Goal: Information Seeking & Learning: Learn about a topic

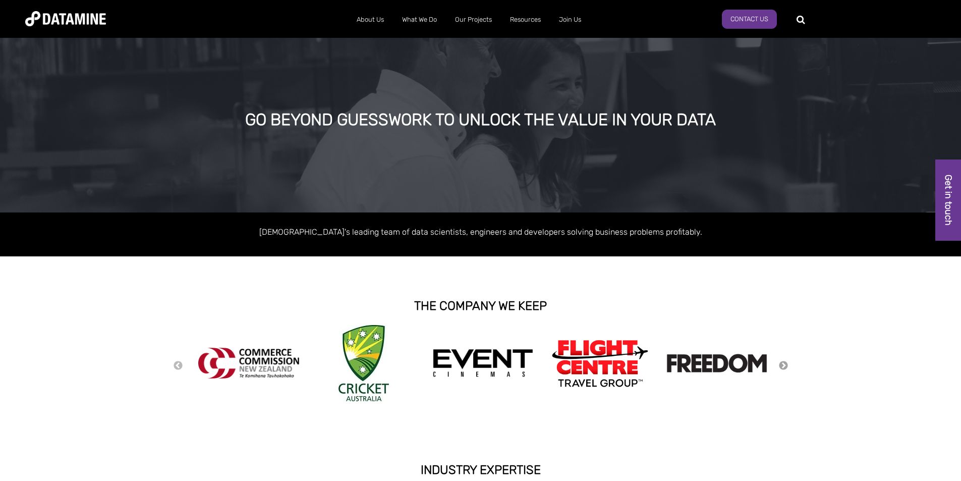
click at [782, 363] on button "Next" at bounding box center [784, 365] width 10 height 11
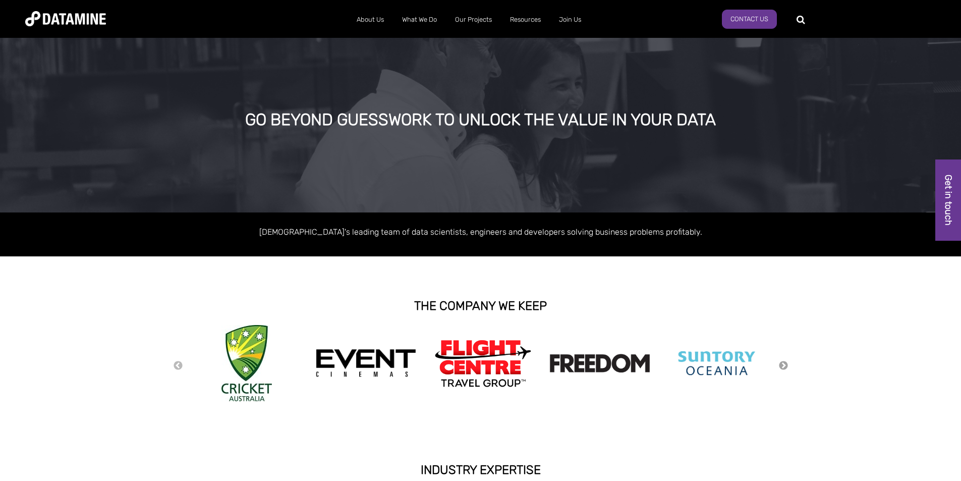
click at [782, 363] on button "Next" at bounding box center [784, 365] width 10 height 11
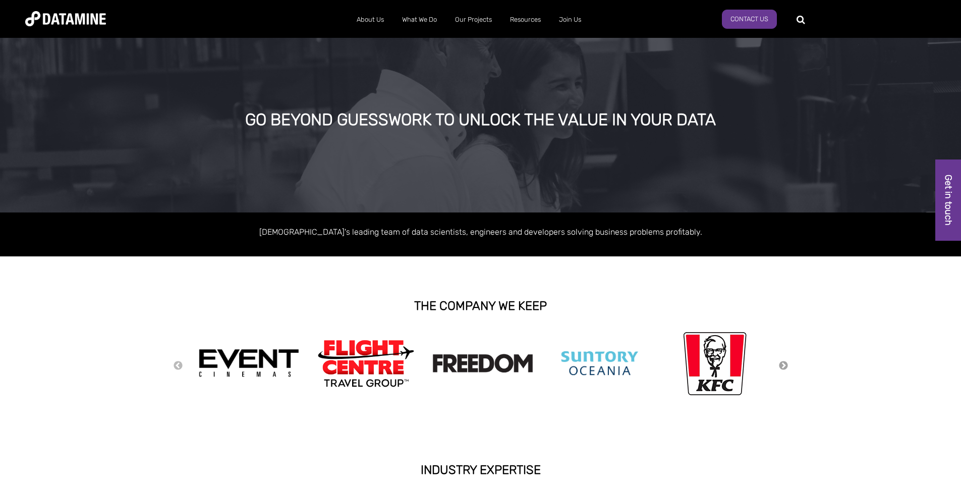
click at [782, 363] on button "Next" at bounding box center [784, 365] width 10 height 11
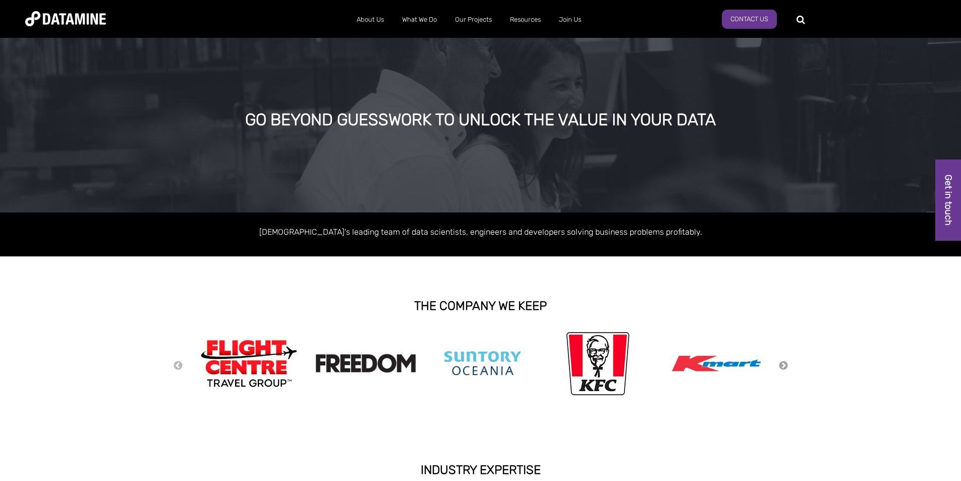
click at [782, 363] on button "Next" at bounding box center [784, 365] width 10 height 11
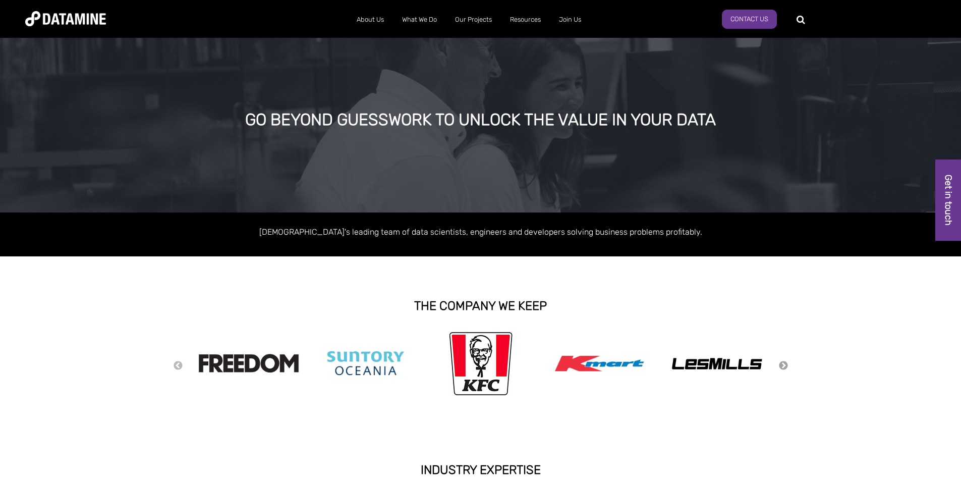
click at [782, 363] on button "Next" at bounding box center [784, 365] width 10 height 11
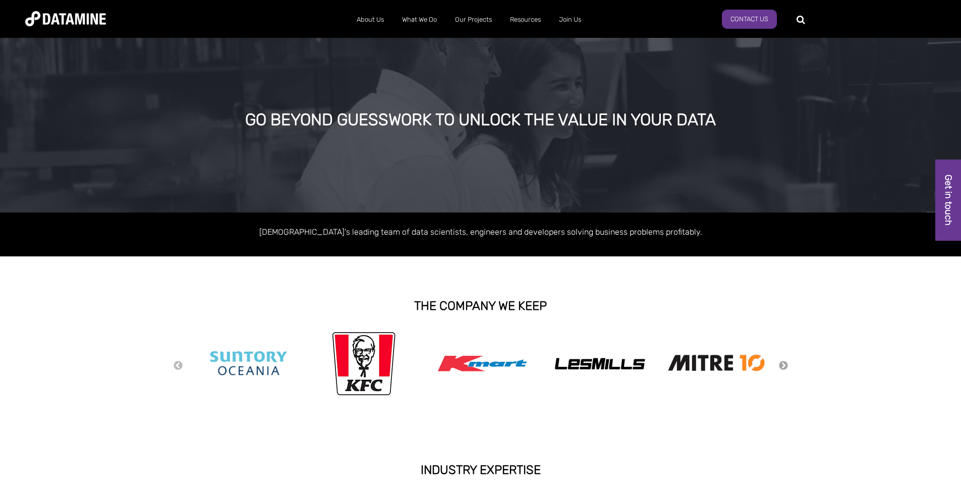
click at [782, 363] on button "Next" at bounding box center [784, 365] width 10 height 11
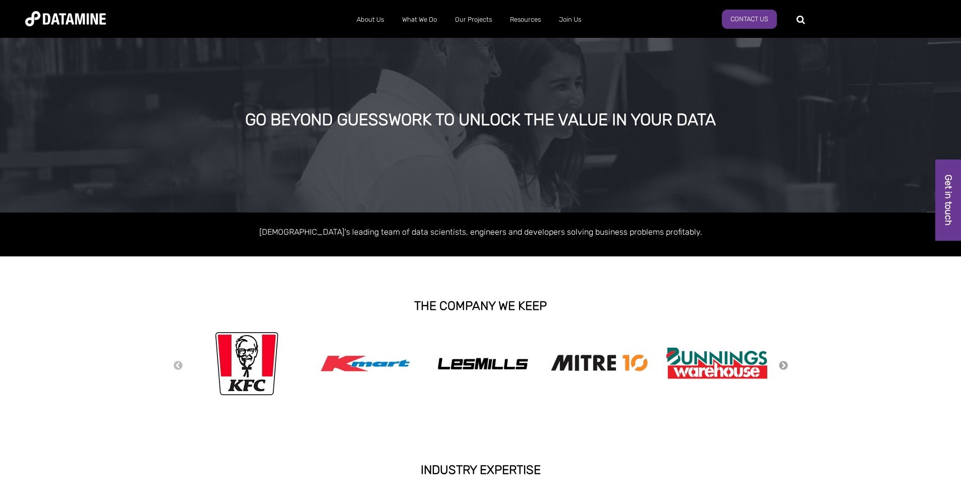
click at [782, 363] on button "Next" at bounding box center [784, 365] width 10 height 11
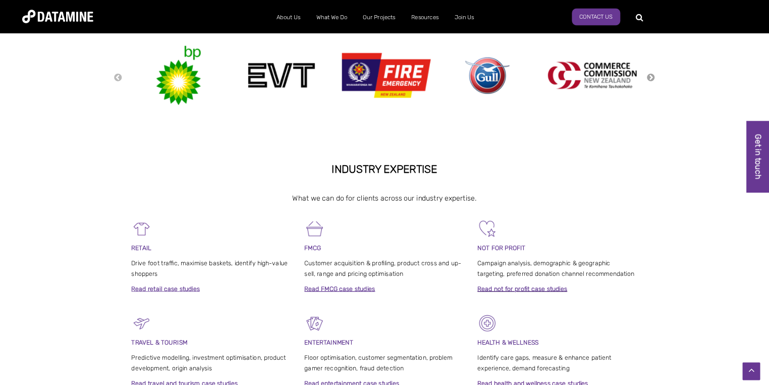
scroll to position [278, 0]
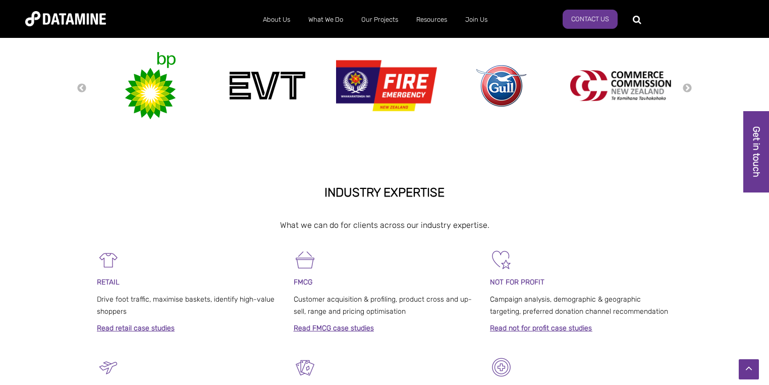
drag, startPoint x: 956, startPoint y: 2, endPoint x: 609, endPoint y: 173, distance: 387.6
click at [609, 173] on div "INDUSTRY EXPERTISE What we can do for clients across our industry expertise." at bounding box center [384, 210] width 769 height 75
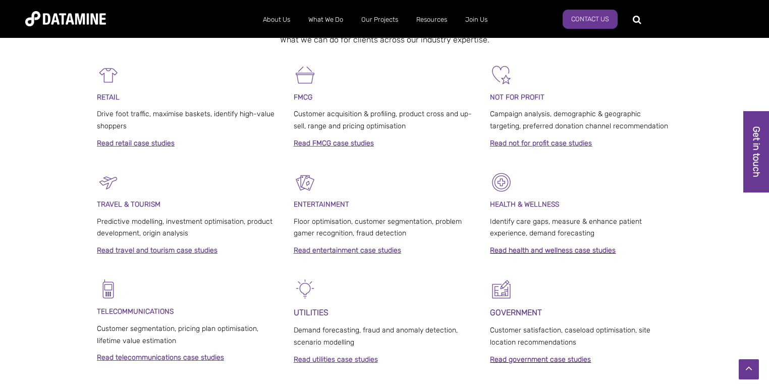
scroll to position [477, 0]
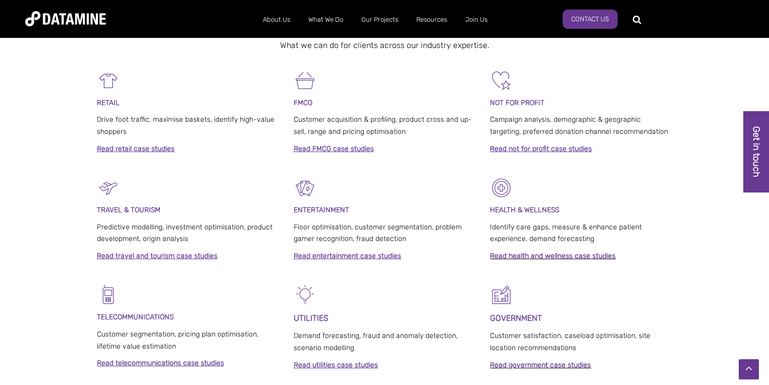
click at [332, 148] on link "Read FMCG case studies" at bounding box center [334, 148] width 80 height 9
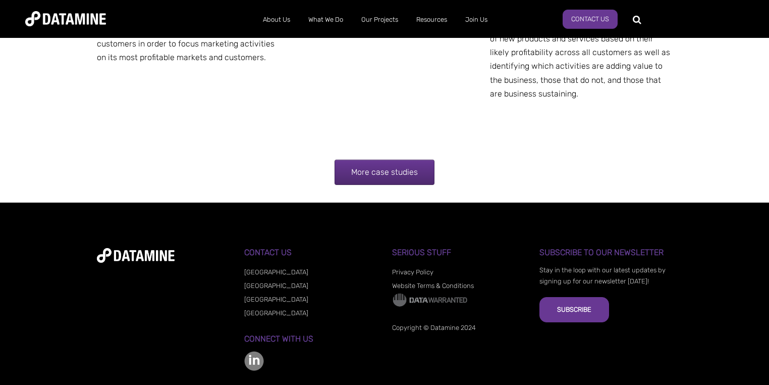
scroll to position [2067, 0]
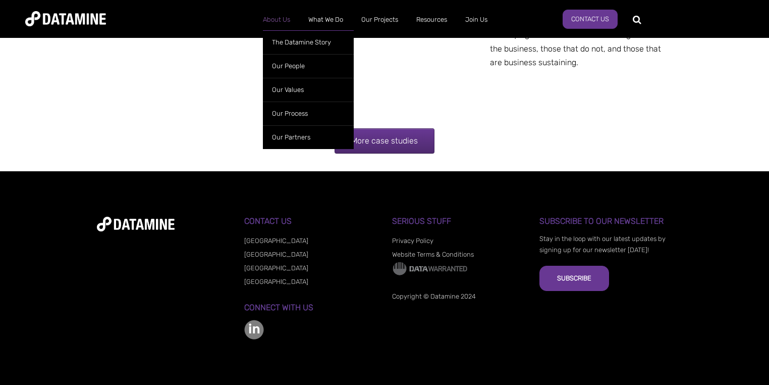
click at [266, 17] on link "About Us" at bounding box center [276, 20] width 45 height 26
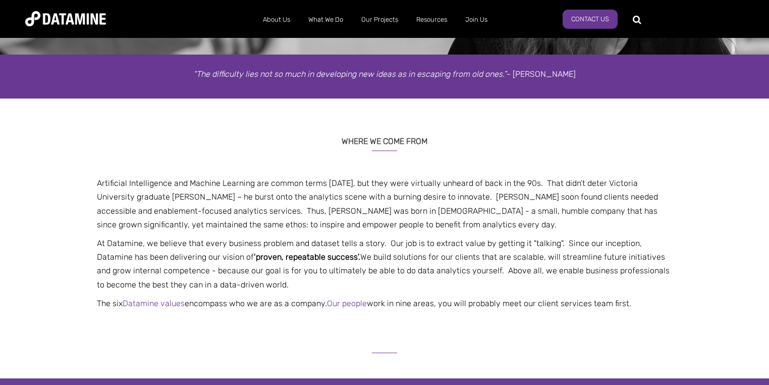
scroll to position [162, 0]
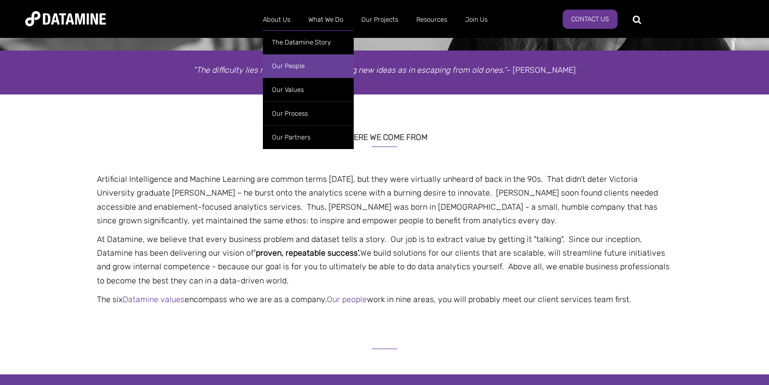
click at [291, 62] on link "Our People" at bounding box center [308, 66] width 91 height 24
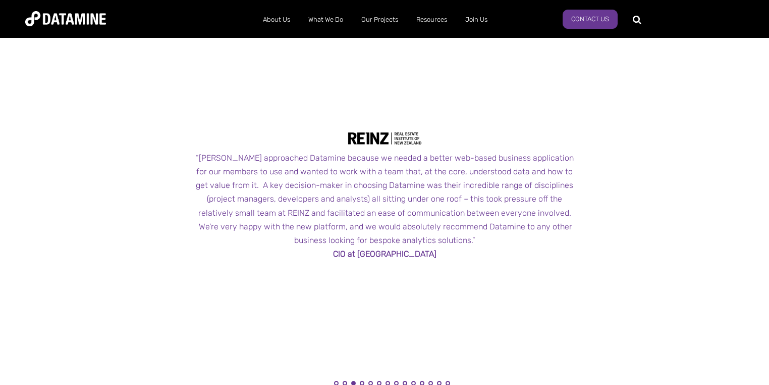
scroll to position [1050, 0]
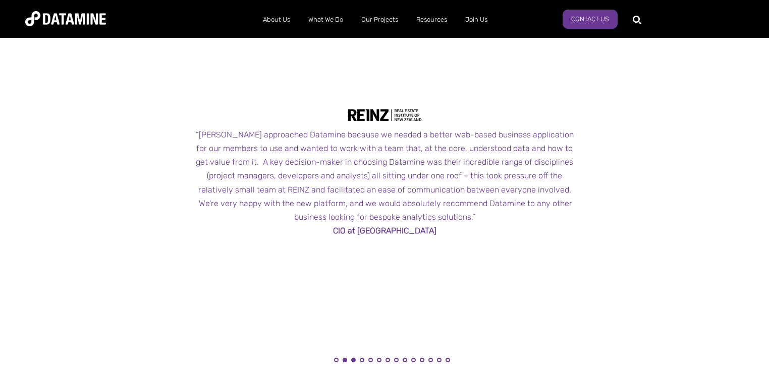
click at [343, 362] on button "2" at bounding box center [345, 359] width 5 height 5
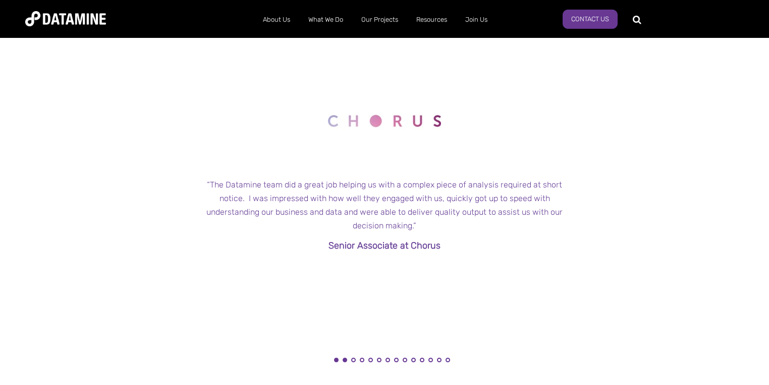
click at [337, 361] on button "1" at bounding box center [336, 359] width 5 height 5
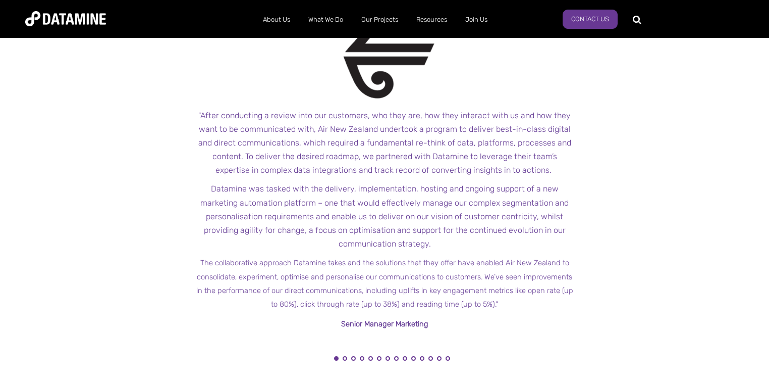
scroll to position [1068, 0]
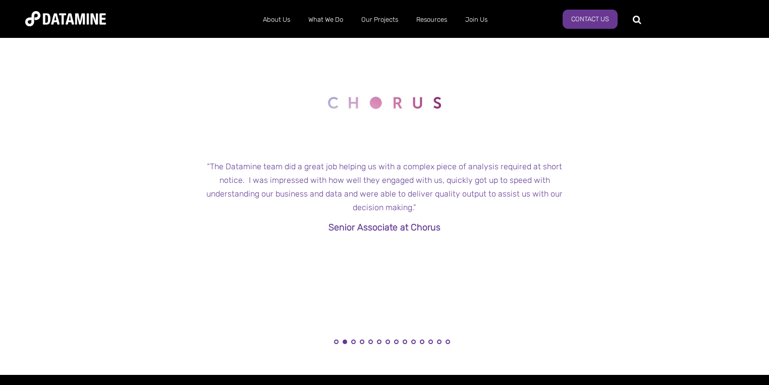
click at [365, 341] on li "4" at bounding box center [362, 344] width 10 height 10
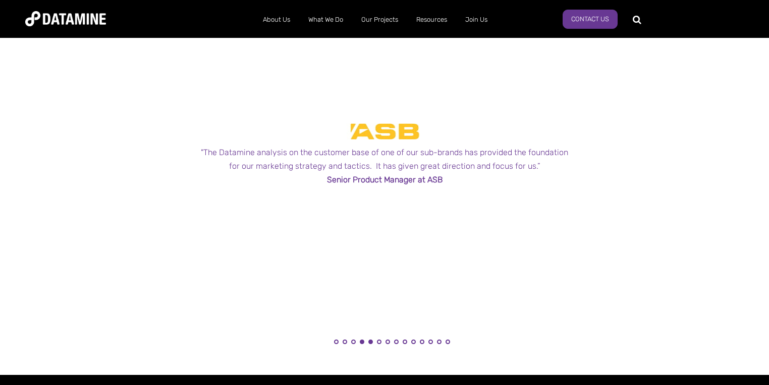
click at [370, 344] on button "5" at bounding box center [370, 341] width 5 height 5
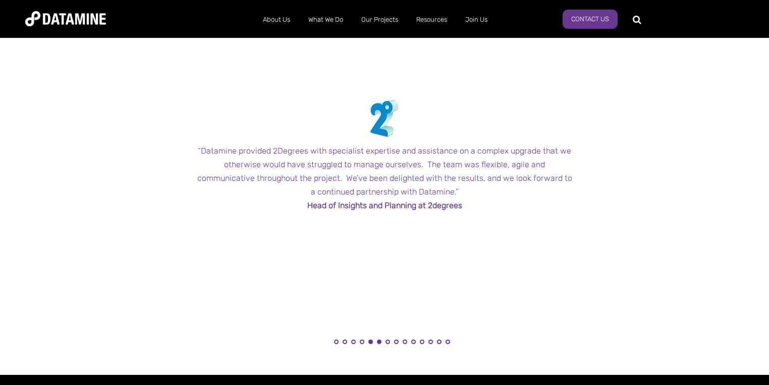
click at [378, 343] on button "6" at bounding box center [379, 341] width 5 height 5
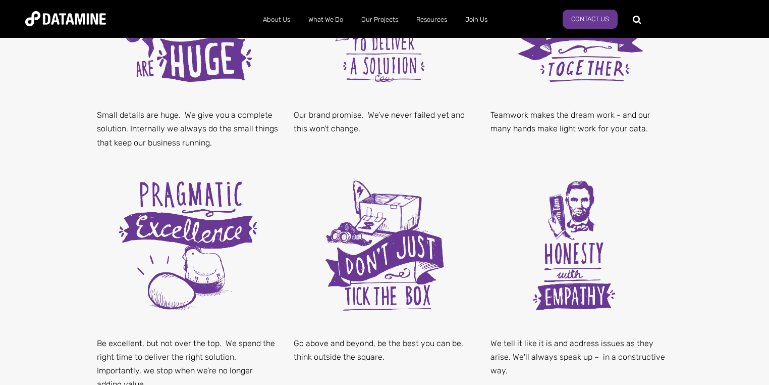
scroll to position [486, 0]
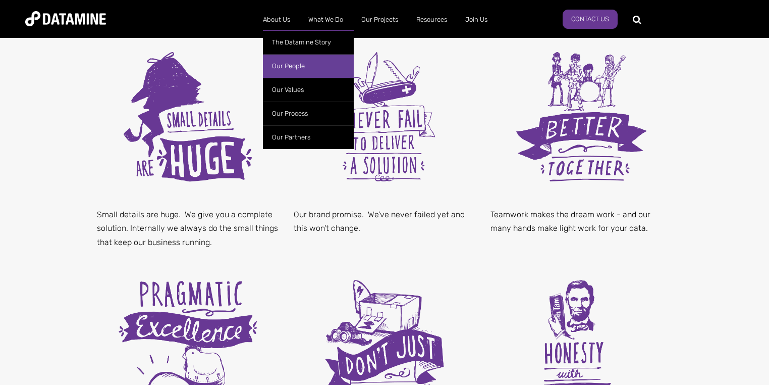
click at [280, 68] on link "Our People" at bounding box center [308, 66] width 91 height 24
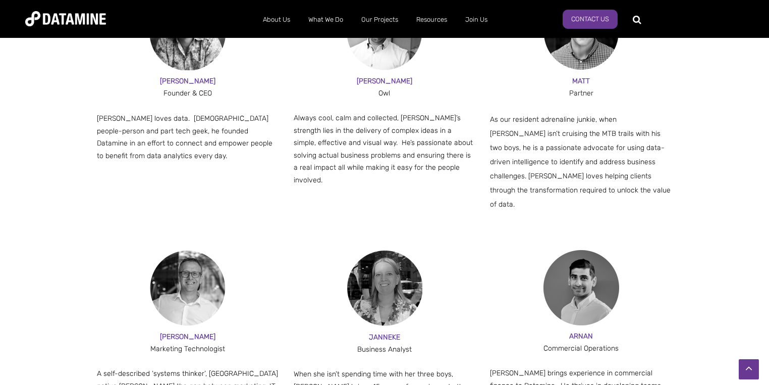
scroll to position [680, 0]
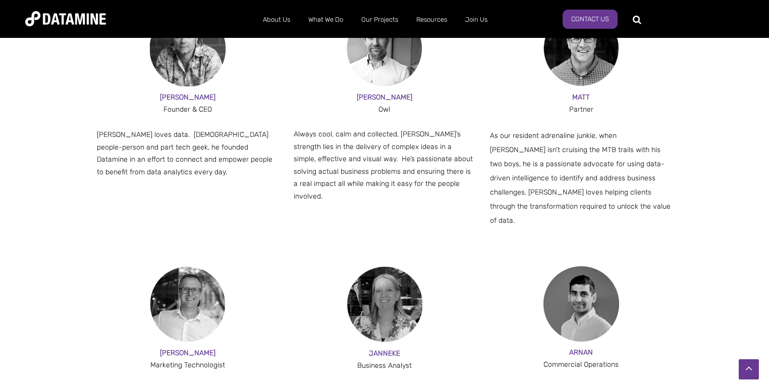
click at [63, 23] on img at bounding box center [65, 18] width 81 height 15
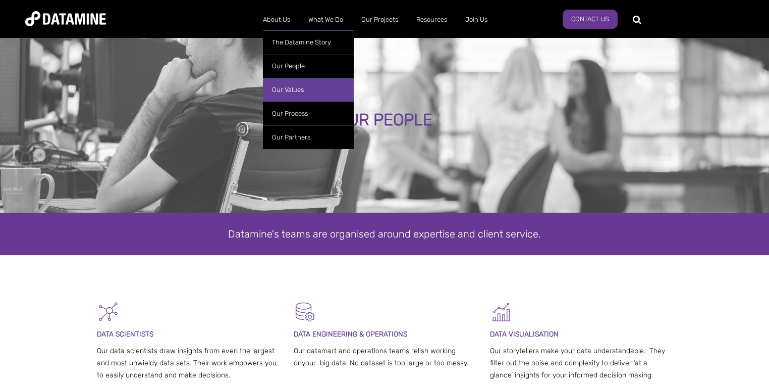
click at [296, 93] on link "Our Values" at bounding box center [308, 90] width 91 height 24
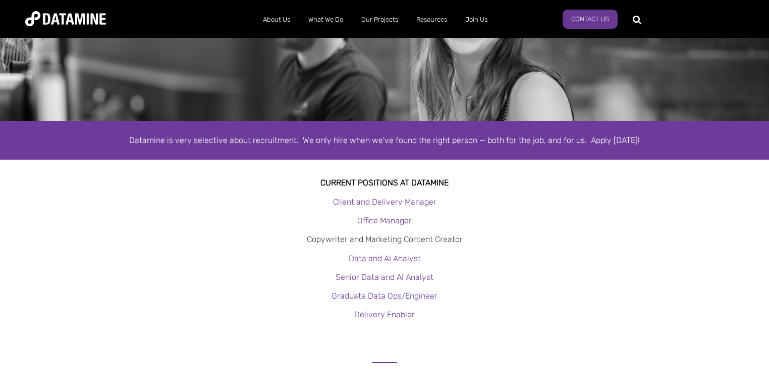
scroll to position [81, 0]
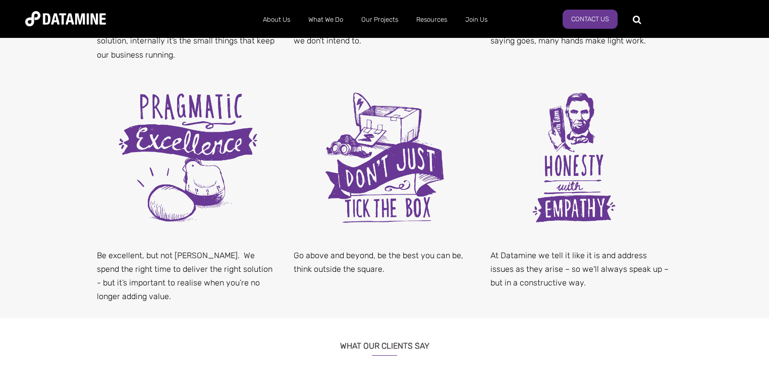
scroll to position [534, 0]
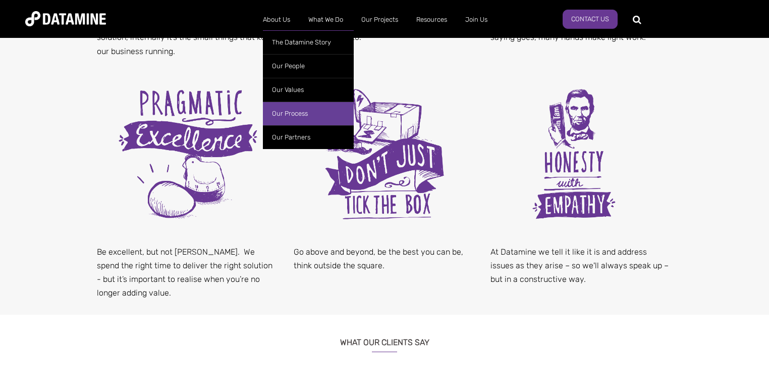
click at [290, 114] on link "Our Process" at bounding box center [308, 113] width 91 height 24
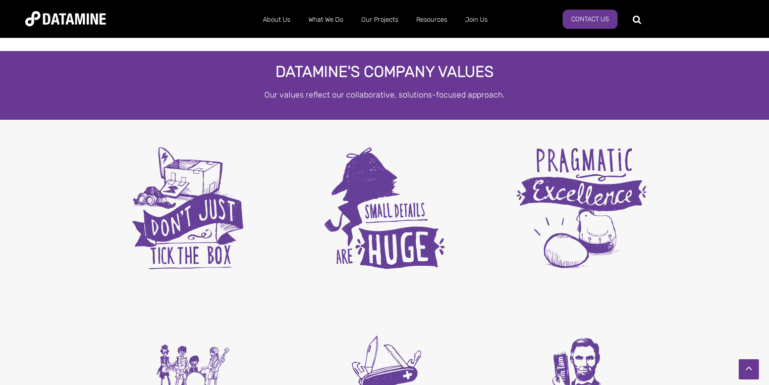
scroll to position [1260, 0]
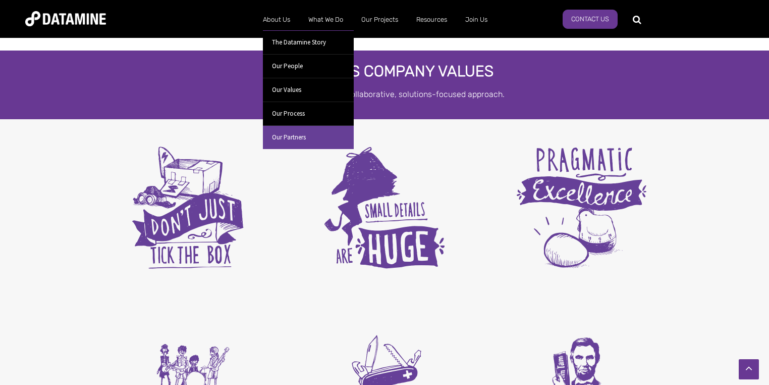
click at [281, 133] on link "Our Partners" at bounding box center [308, 137] width 91 height 24
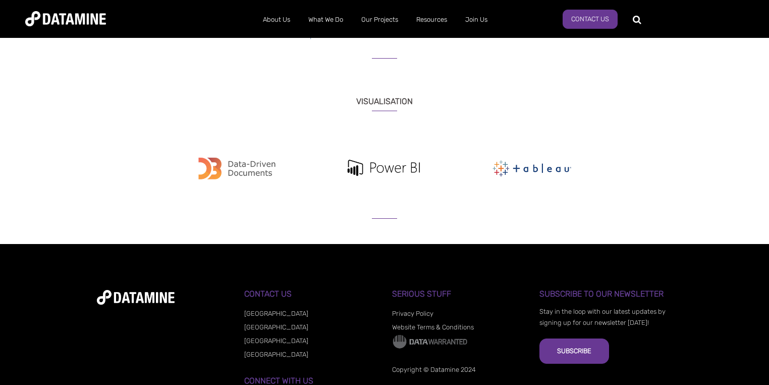
scroll to position [1220, 0]
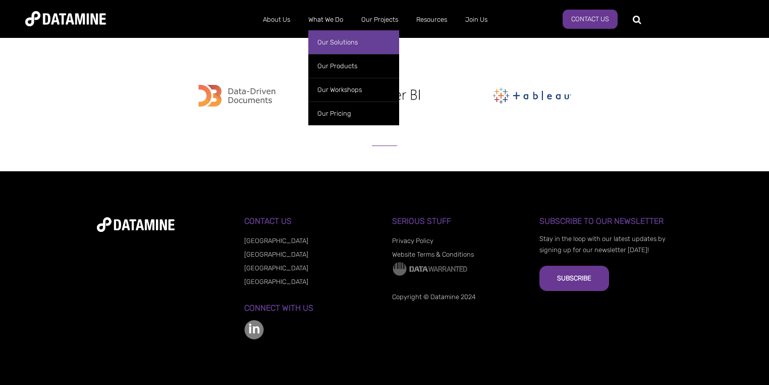
click at [329, 39] on link "Our Solutions" at bounding box center [353, 42] width 91 height 24
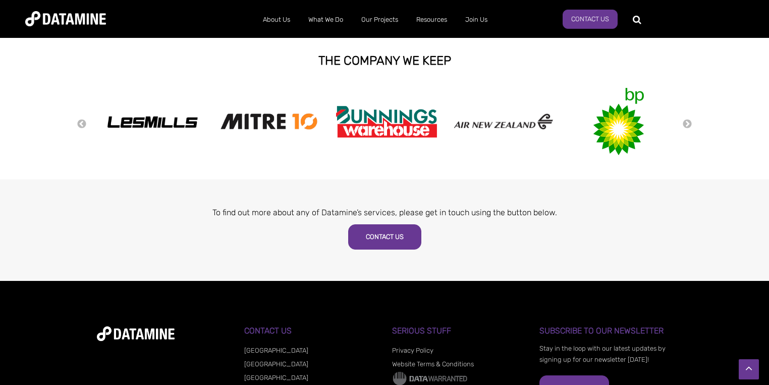
scroll to position [581, 0]
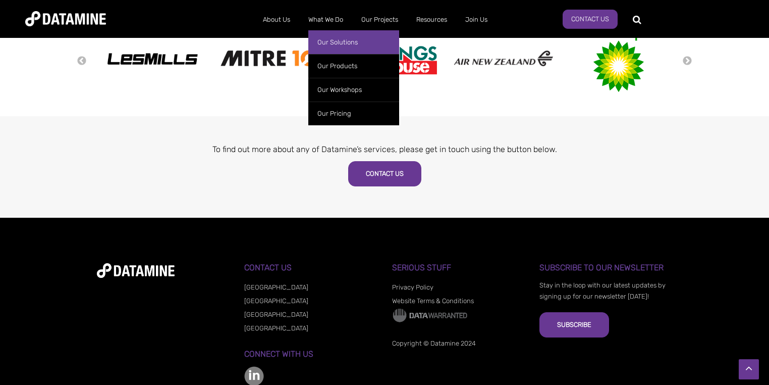
click at [326, 41] on link "Our Solutions" at bounding box center [353, 42] width 91 height 24
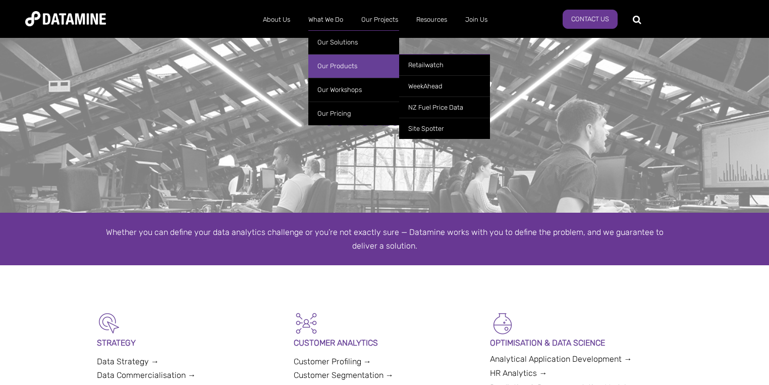
click at [330, 65] on link "Our Products" at bounding box center [353, 66] width 91 height 24
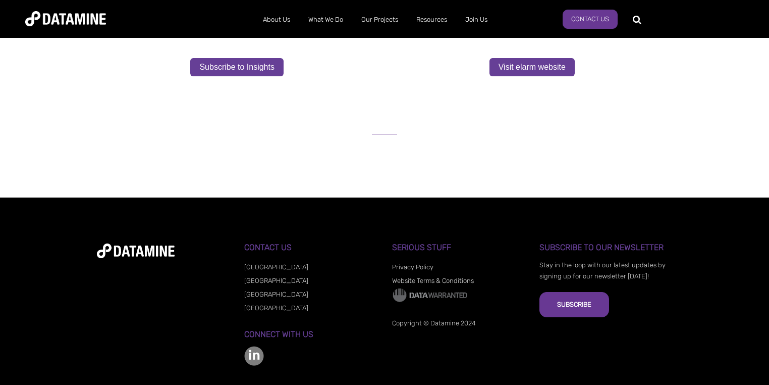
scroll to position [741, 0]
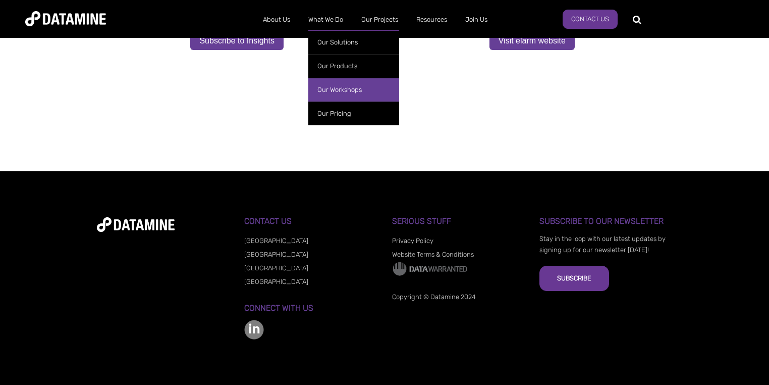
click at [341, 94] on link "Our Workshops" at bounding box center [353, 90] width 91 height 24
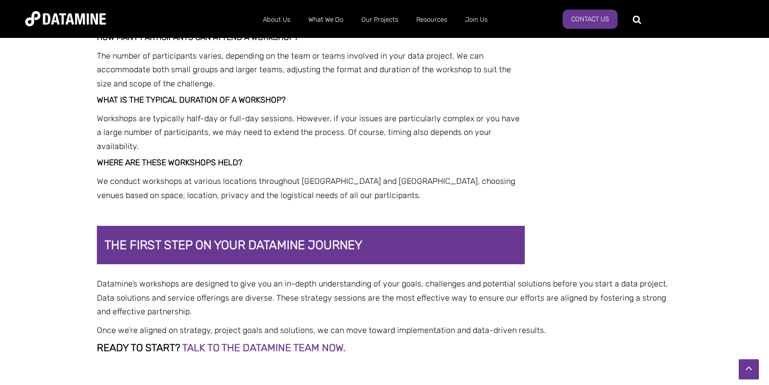
scroll to position [2197, 0]
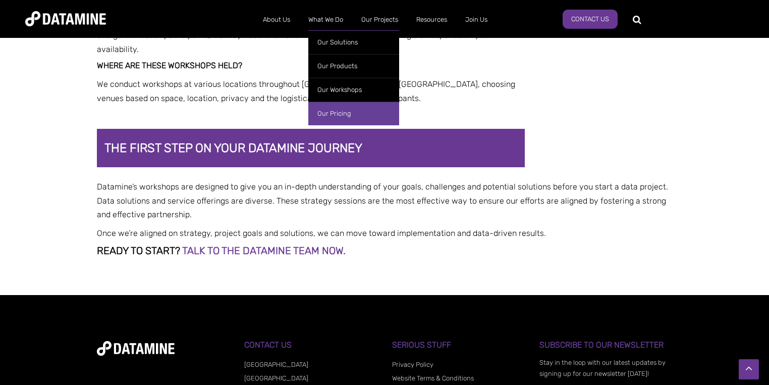
click at [329, 112] on link "Our Pricing" at bounding box center [353, 113] width 91 height 24
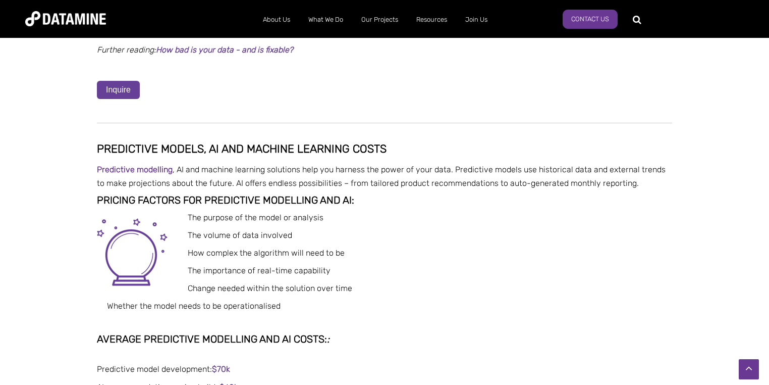
scroll to position [2939, 0]
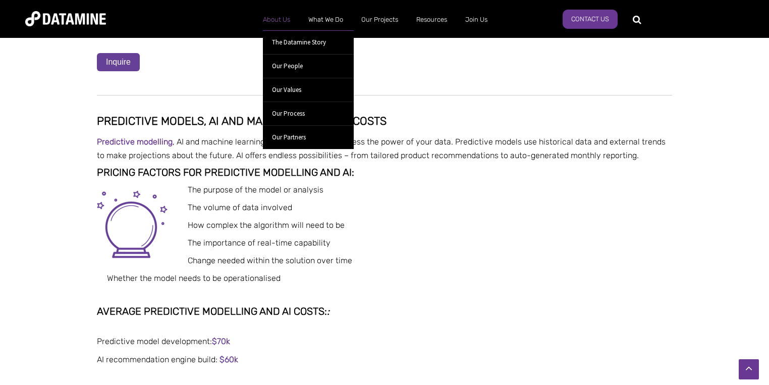
click at [266, 16] on link "About Us" at bounding box center [276, 20] width 45 height 26
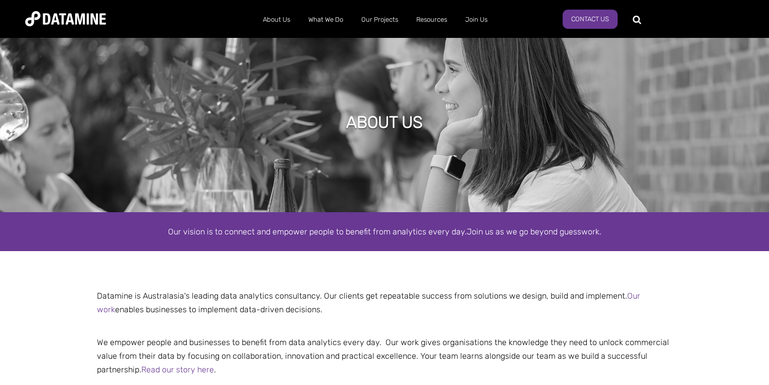
click at [11, 287] on div "Datamine is Australasia's leading data analytics consultancy. Our clients get r…" at bounding box center [384, 356] width 769 height 160
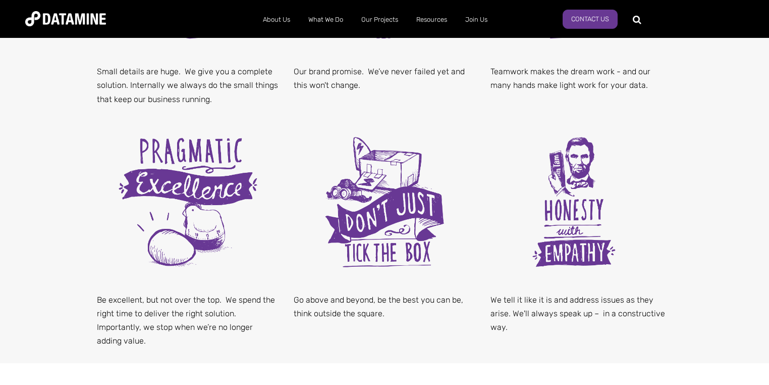
scroll to position [630, 0]
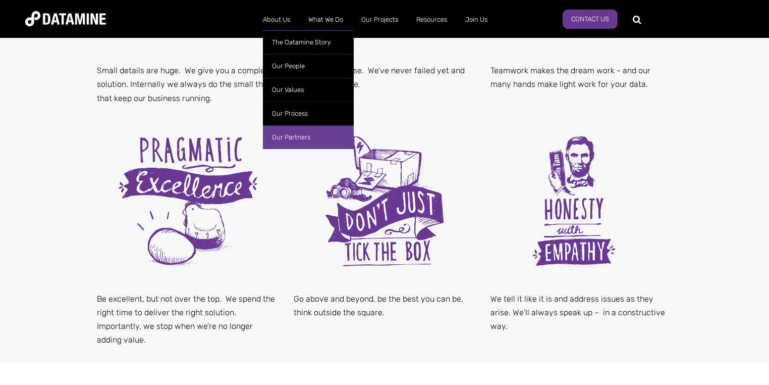
click at [280, 141] on link "Our Partners" at bounding box center [308, 137] width 91 height 24
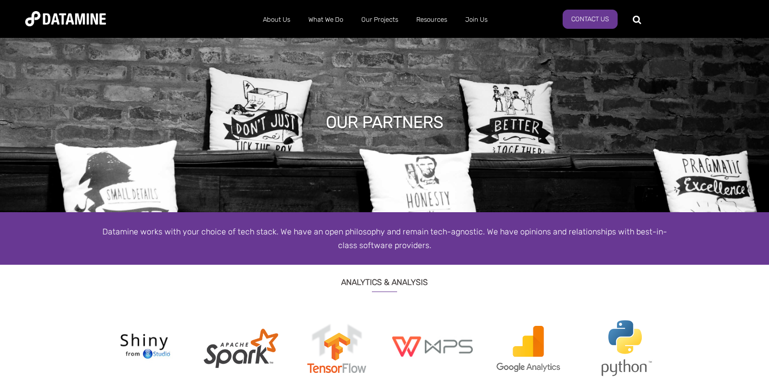
click at [75, 18] on img at bounding box center [65, 18] width 81 height 15
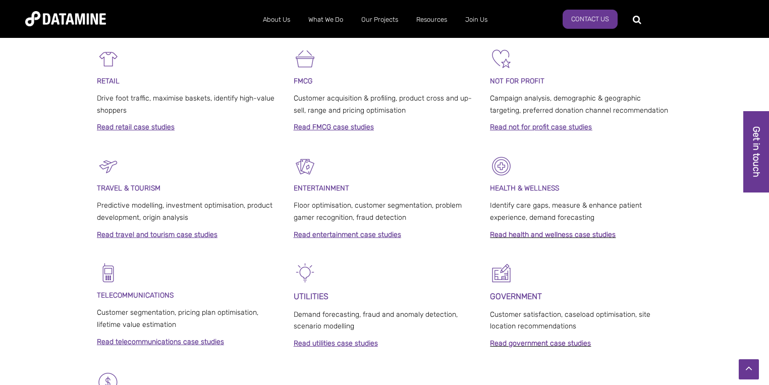
scroll to position [452, 0]
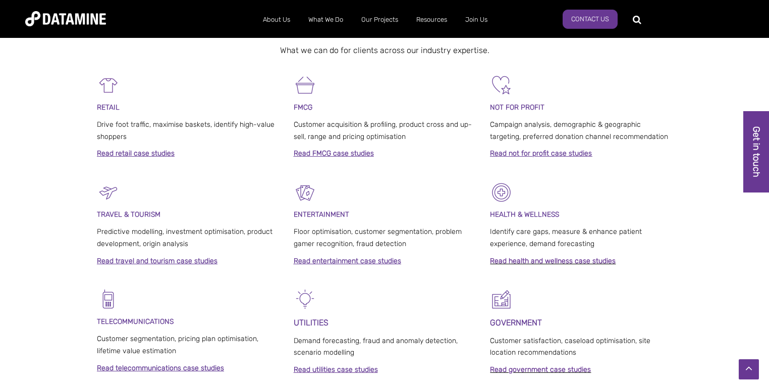
click at [327, 262] on strong "Read entertainment case studies" at bounding box center [348, 260] width 108 height 9
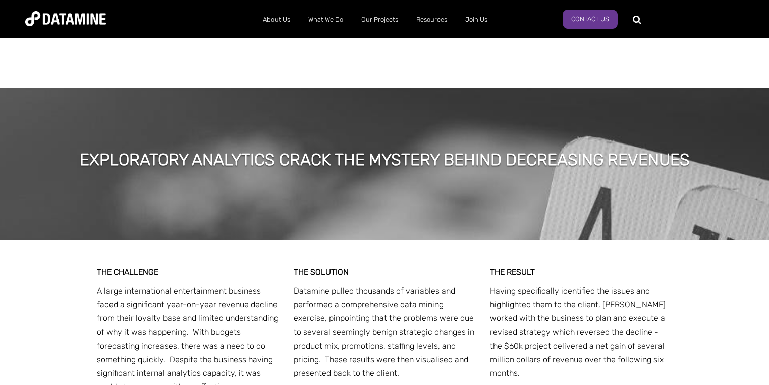
scroll to position [2361, 0]
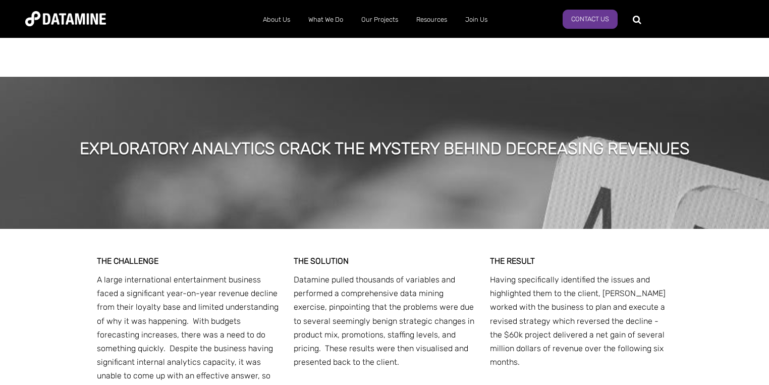
click at [62, 15] on img at bounding box center [65, 18] width 81 height 15
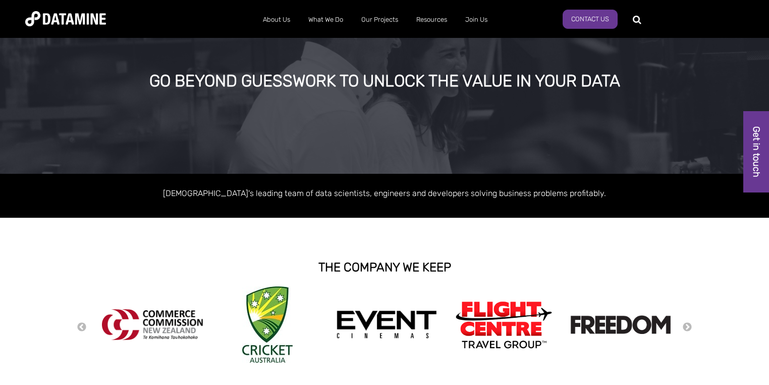
scroll to position [48, 0]
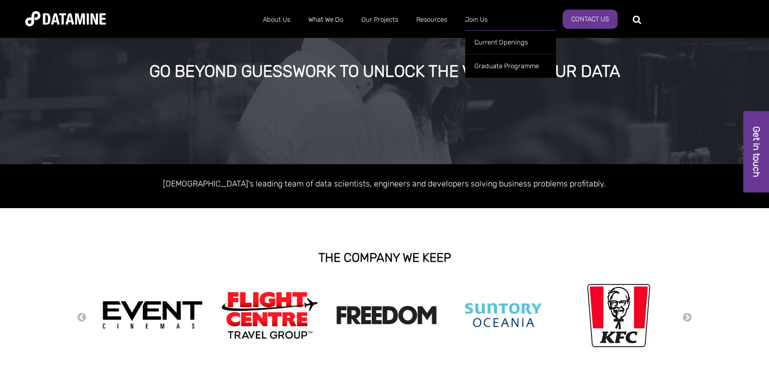
click at [479, 26] on ul "Current Openings Graduate Programme" at bounding box center [510, 51] width 91 height 52
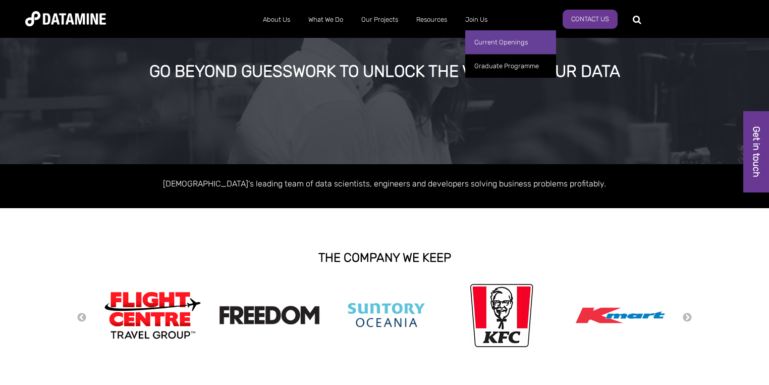
click at [495, 46] on link "Current Openings" at bounding box center [510, 42] width 91 height 24
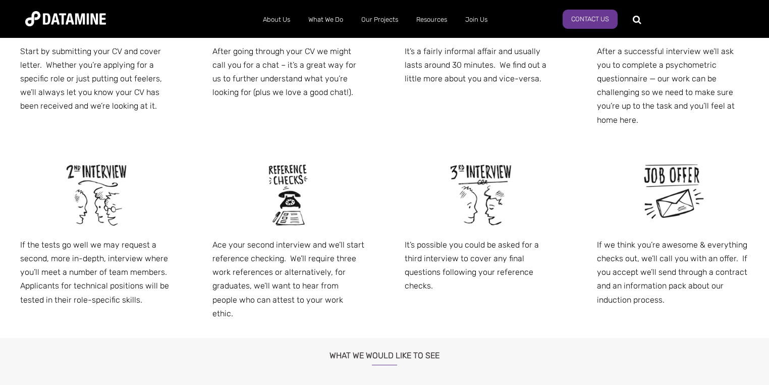
scroll to position [627, 0]
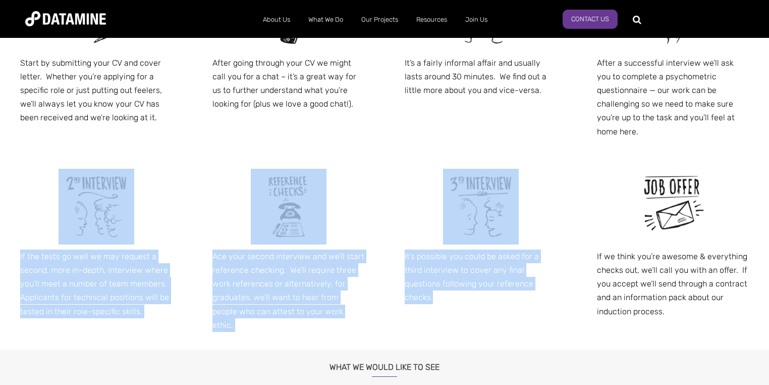
drag, startPoint x: 768, startPoint y: 156, endPoint x: 767, endPoint y: 137, distance: 19.7
click at [767, 137] on span "Start by submitting your CV and cover letter. Whether you’re applying for a spe…" at bounding box center [384, 156] width 769 height 387
click at [753, 132] on div "After a successful interview we’ll ask you to complete a psychometric questionn…" at bounding box center [673, 59] width 192 height 193
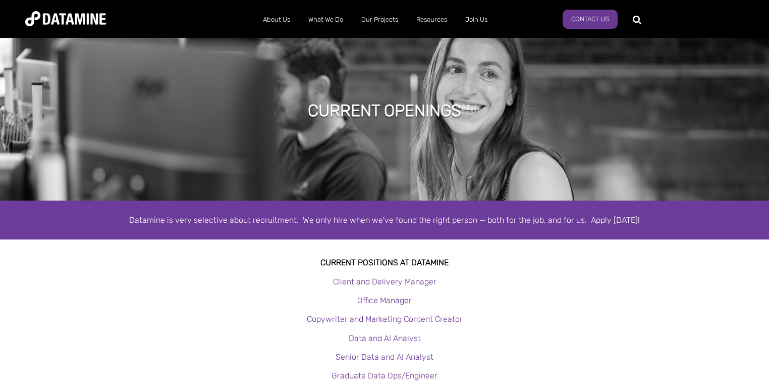
scroll to position [0, 0]
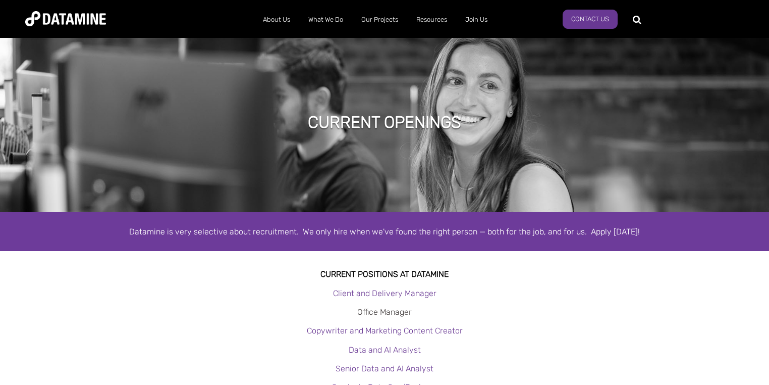
click at [367, 312] on link "Office Manager" at bounding box center [384, 312] width 55 height 10
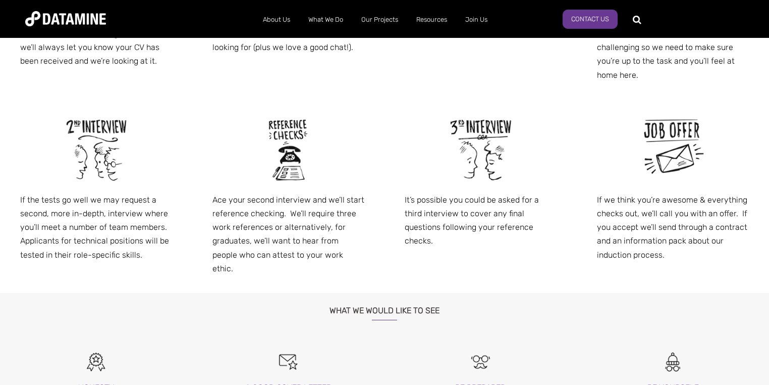
scroll to position [679, 0]
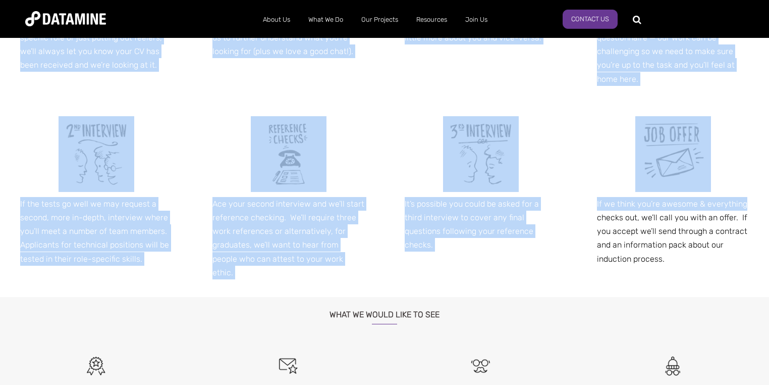
click at [769, 203] on html "About Us The Datamine Story Our People Our Values Our Process Our Partners What…" at bounding box center [384, 223] width 769 height 1805
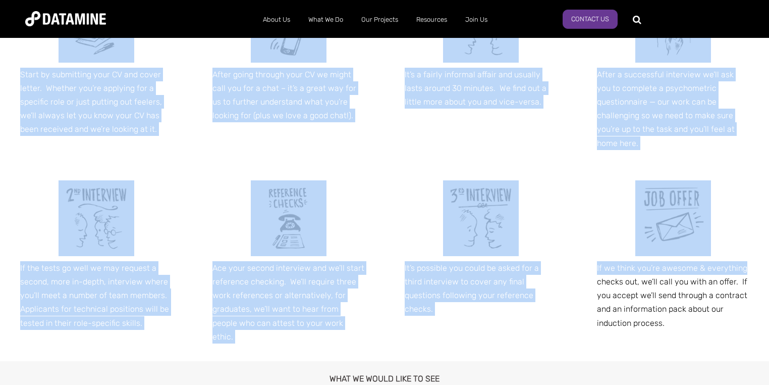
scroll to position [574, 0]
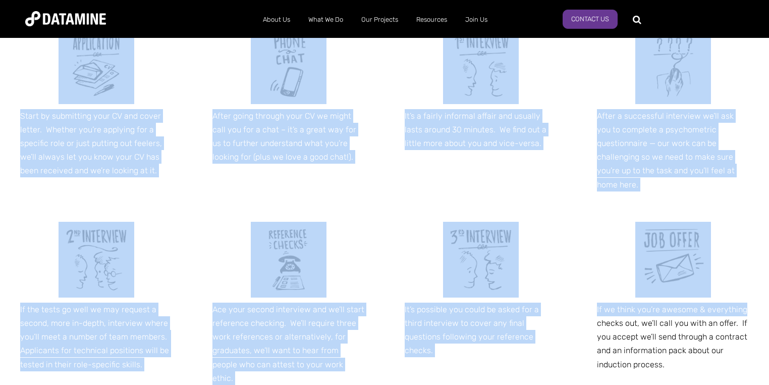
click at [759, 178] on div "After a successful interview we’ll ask you to complete a psychometric questionn…" at bounding box center [673, 112] width 192 height 193
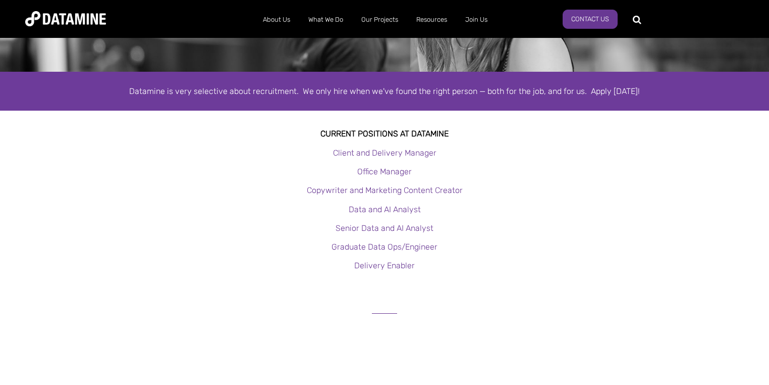
scroll to position [0, 0]
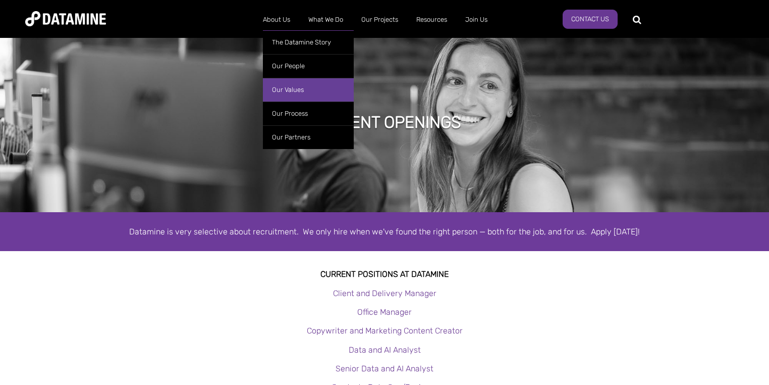
click at [289, 87] on link "Our Values" at bounding box center [308, 90] width 91 height 24
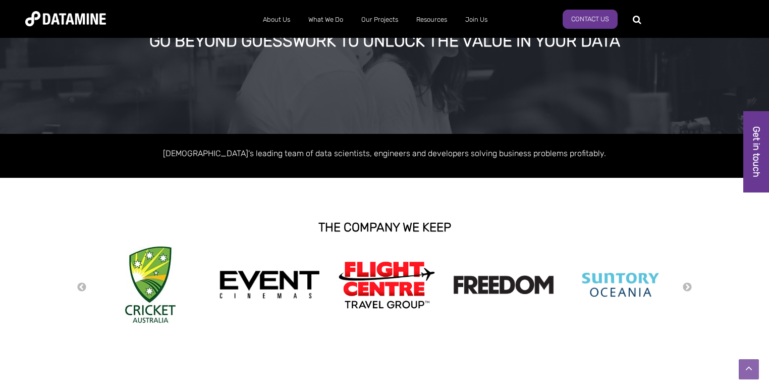
scroll to position [119, 0]
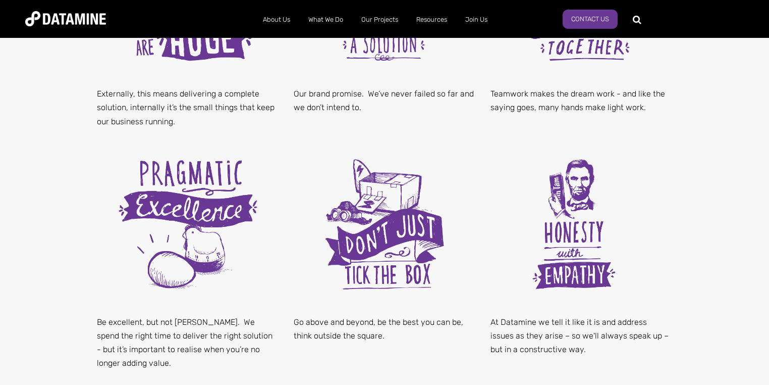
scroll to position [462, 0]
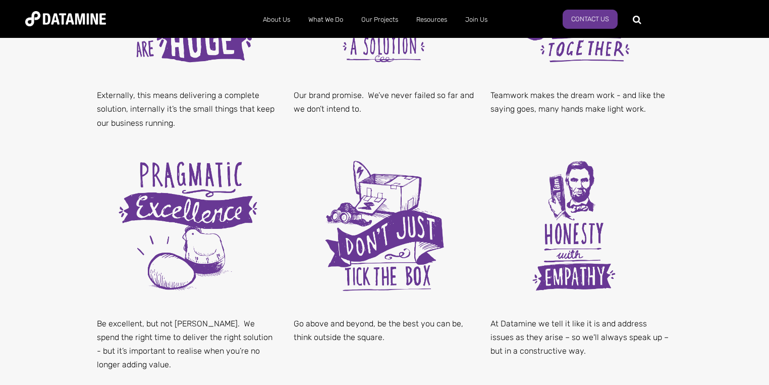
drag, startPoint x: 775, startPoint y: 36, endPoint x: 771, endPoint y: 149, distance: 113.1
click at [769, 149] on html "About Us The Datamine Story Our People Our Values Our Process Our Partners What…" at bounding box center [384, 294] width 769 height 1513
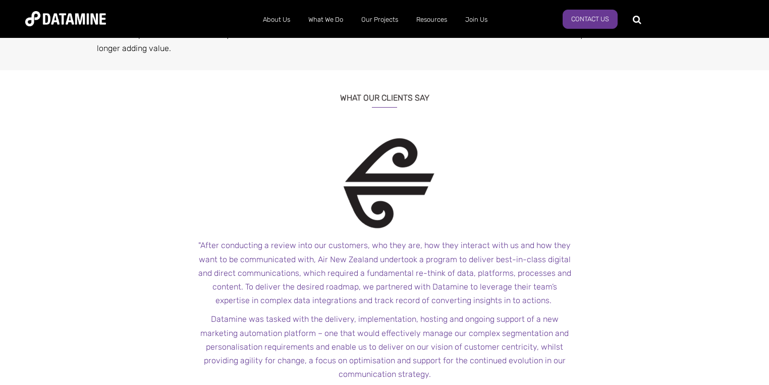
scroll to position [801, 0]
